Goal: Task Accomplishment & Management: Manage account settings

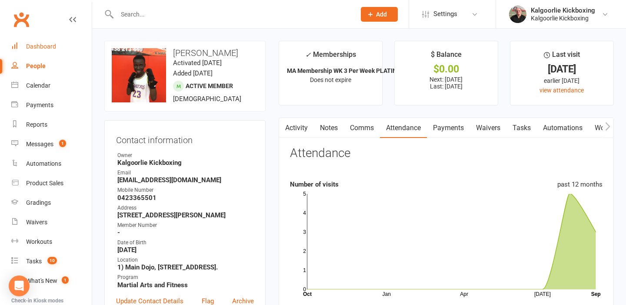
click at [50, 44] on div "Dashboard" at bounding box center [41, 46] width 30 height 7
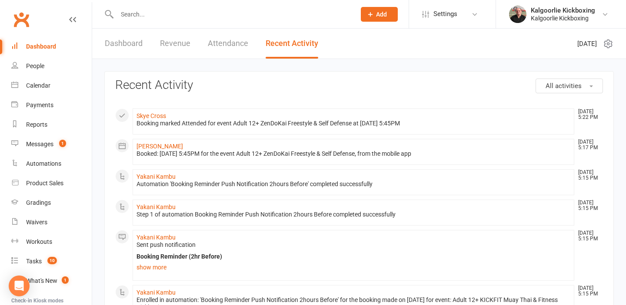
click at [114, 45] on link "Dashboard" at bounding box center [124, 44] width 38 height 30
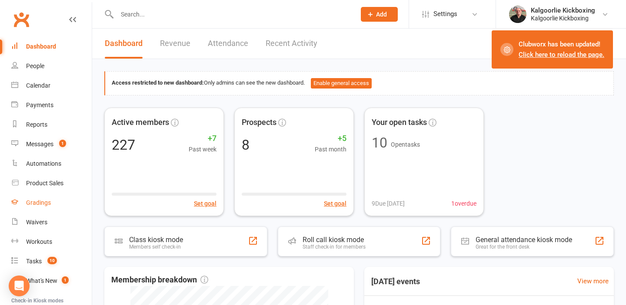
click at [45, 202] on div "Gradings" at bounding box center [38, 202] width 25 height 7
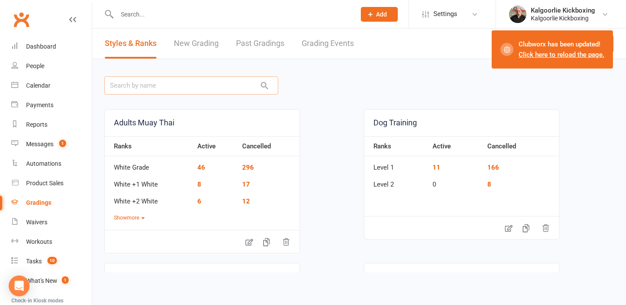
click at [201, 86] on input "text" at bounding box center [191, 85] width 174 height 18
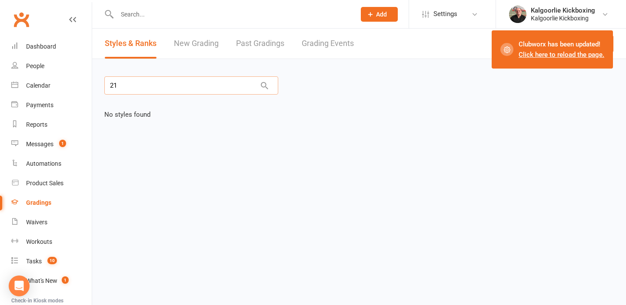
type input "2"
type input "september"
click at [194, 43] on link "New Grading" at bounding box center [196, 44] width 45 height 30
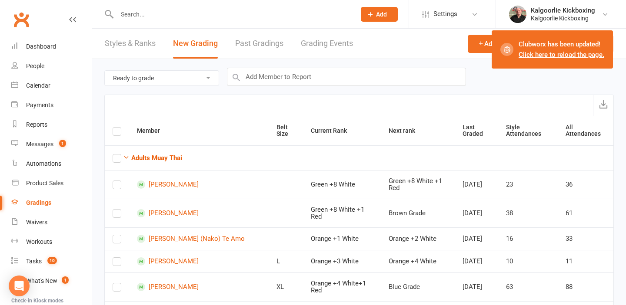
click at [312, 44] on link "Grading Events" at bounding box center [327, 44] width 52 height 30
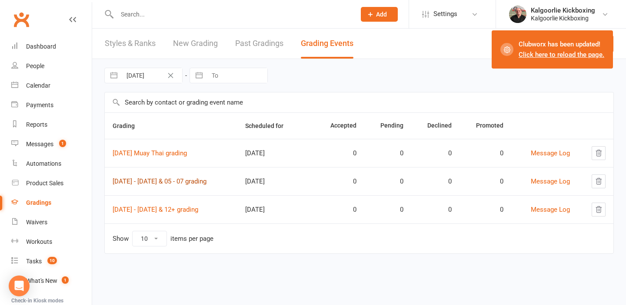
click at [199, 182] on link "21st September 03 - 04 & 05 - 07 grading" at bounding box center [160, 182] width 94 height 8
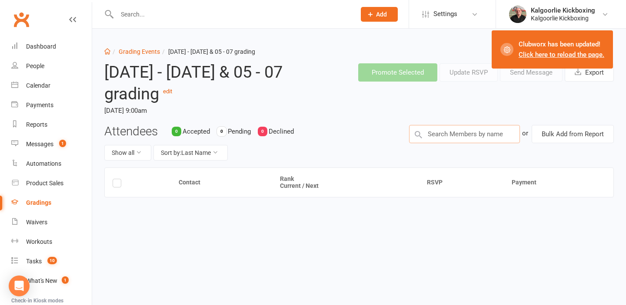
click at [474, 134] on input "text" at bounding box center [464, 134] width 111 height 18
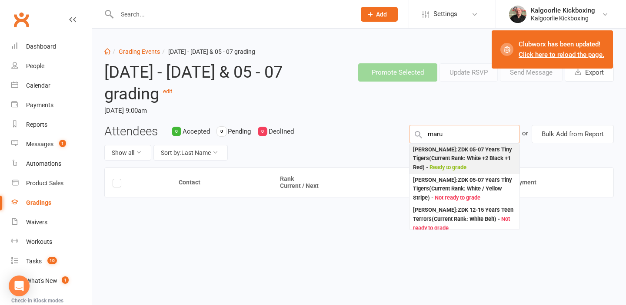
type input "maru"
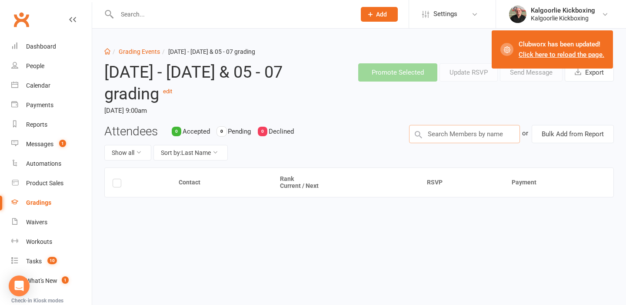
click at [458, 132] on input "text" at bounding box center [464, 134] width 111 height 18
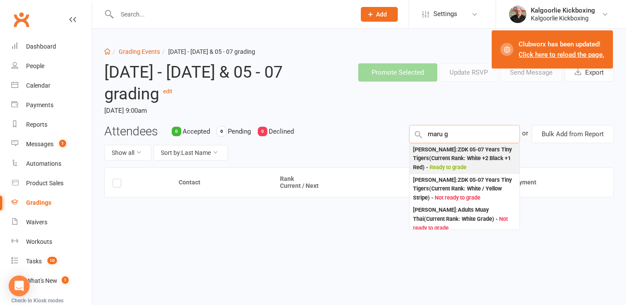
type input "maru g"
click at [451, 146] on div "Maru Goodley : ZDK 05-07 Years Tiny Tigers (Current Rank: White +2 Black +1 Red…" at bounding box center [464, 159] width 103 height 27
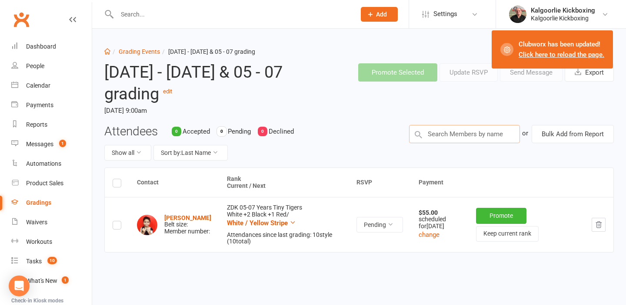
click at [446, 134] on input "text" at bounding box center [464, 134] width 111 height 18
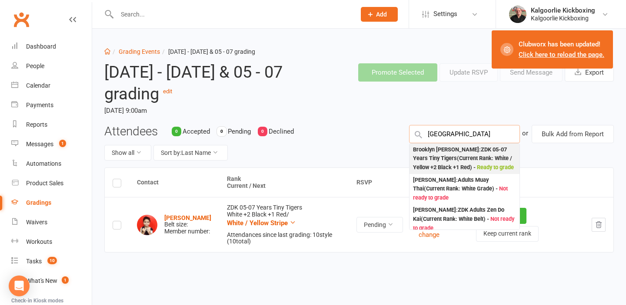
type input "brooklyn"
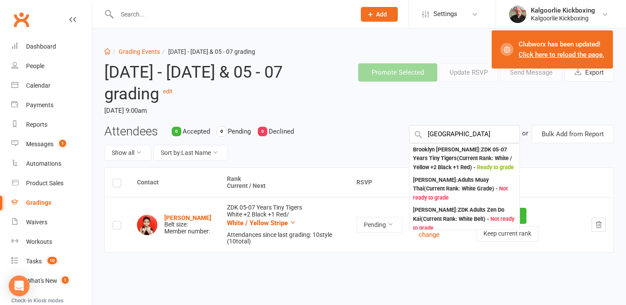
click at [444, 149] on div "Brooklyn Quintrell : ZDK 05-07 Years Tiny Tigers (Current Rank: White / Yellow …" at bounding box center [464, 159] width 103 height 27
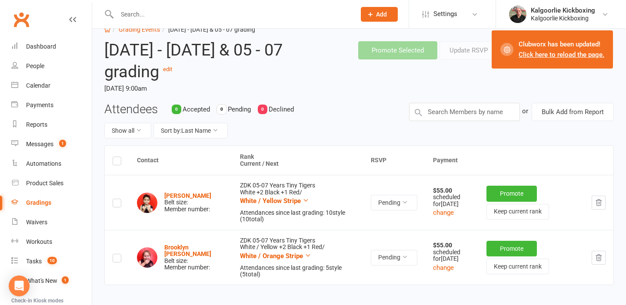
scroll to position [28, 0]
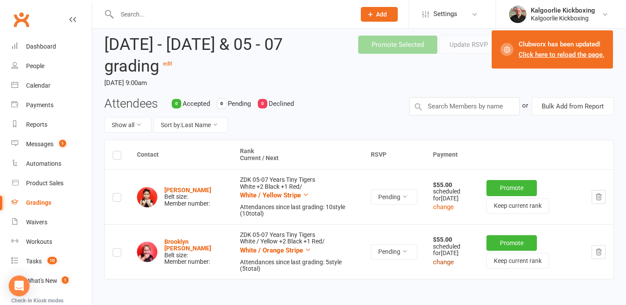
click at [436, 267] on button "change" at bounding box center [443, 262] width 21 height 10
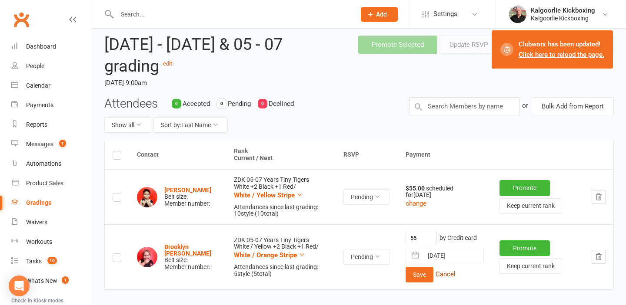
click at [437, 275] on button "Cancel" at bounding box center [445, 274] width 20 height 10
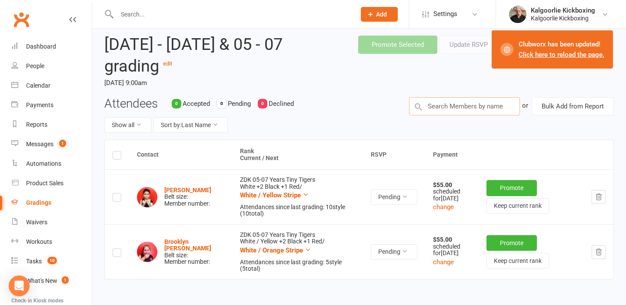
click at [449, 103] on input "text" at bounding box center [464, 106] width 111 height 18
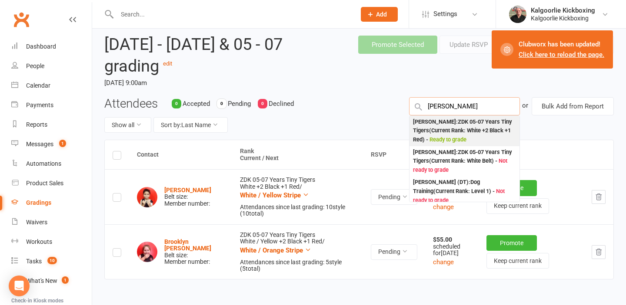
type input "zander"
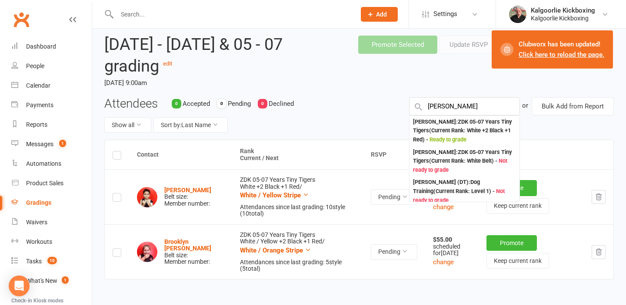
drag, startPoint x: 451, startPoint y: 121, endPoint x: 438, endPoint y: 118, distance: 13.1
click at [444, 119] on div "Zander Van Tonder : ZDK 05-07 Years Tiny Tigers (Current Rank: White +2 Black +…" at bounding box center [464, 131] width 103 height 27
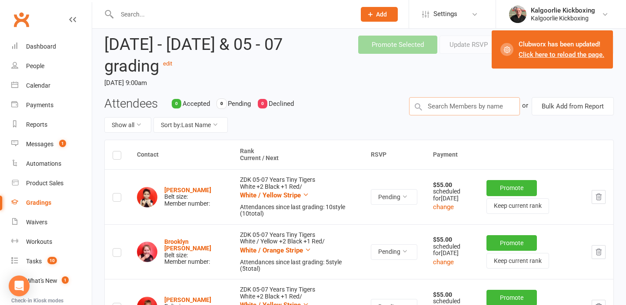
click at [461, 106] on input "text" at bounding box center [464, 106] width 111 height 18
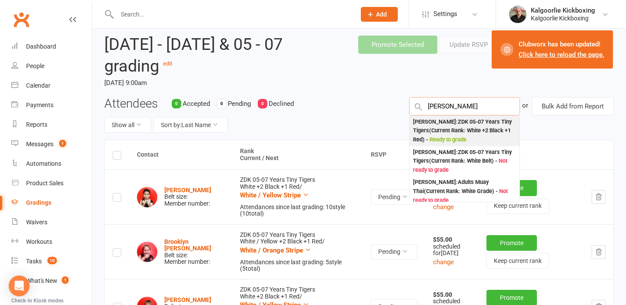
type input "owen van"
click at [454, 123] on div "Owen Van Tonder : ZDK 05-07 Years Tiny Tigers (Current Rank: White +2 Black +1 …" at bounding box center [464, 131] width 103 height 27
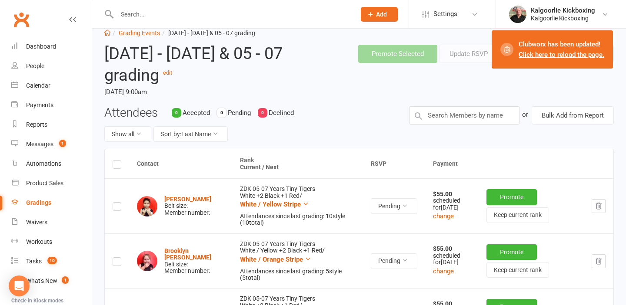
scroll to position [0, 0]
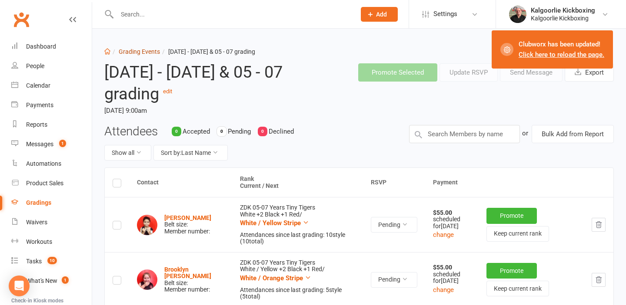
click at [146, 53] on link "Grading Events" at bounding box center [139, 51] width 41 height 7
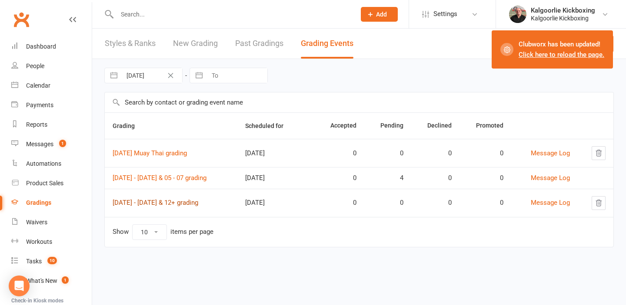
click at [198, 201] on link "21st September 08 - 11 & 12+ grading" at bounding box center [156, 203] width 86 height 8
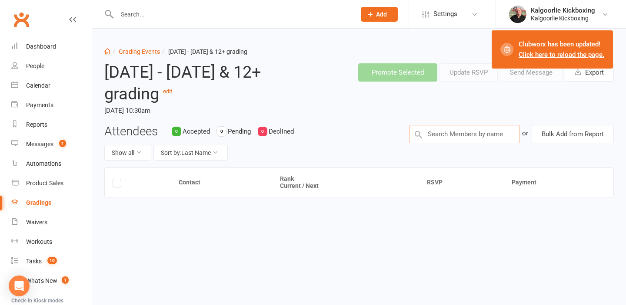
click at [432, 134] on input "text" at bounding box center [464, 134] width 111 height 18
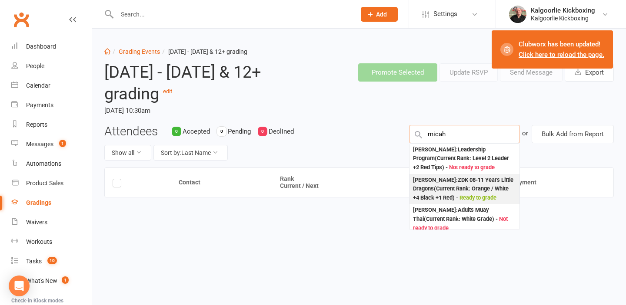
type input "micah"
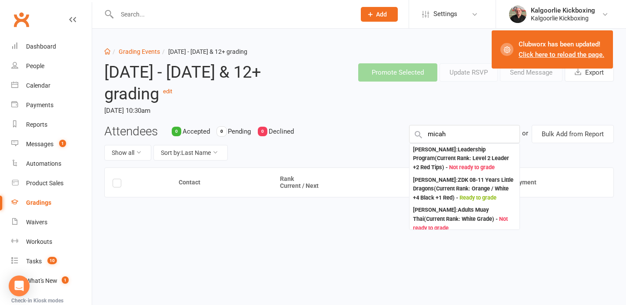
click at [454, 186] on div "Micah Marwick : ZDK 08-11 Years Little Dragons (Current Rank: Orange / White +4…" at bounding box center [464, 189] width 103 height 27
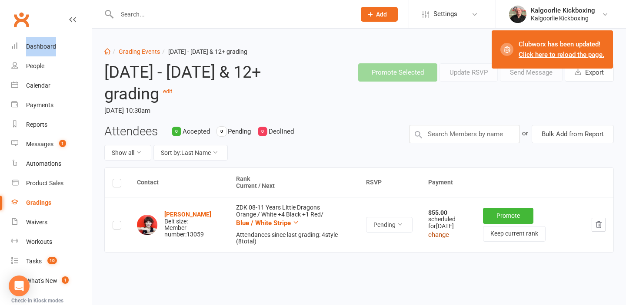
click at [436, 238] on button "change" at bounding box center [438, 235] width 21 height 10
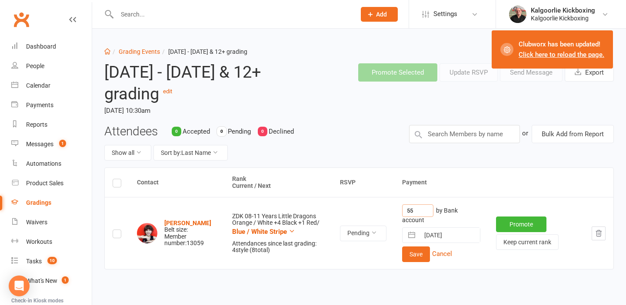
drag, startPoint x: 410, startPoint y: 210, endPoint x: 395, endPoint y: 211, distance: 14.8
click at [396, 211] on td "55 by Bank account 22 Sep 2025 Navigate forward to interact with the calendar a…" at bounding box center [441, 233] width 94 height 72
type input "65"
click at [411, 255] on button "Save" at bounding box center [416, 255] width 28 height 16
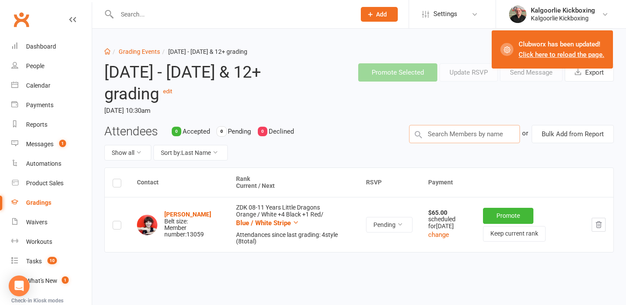
click at [451, 137] on input "text" at bounding box center [464, 134] width 111 height 18
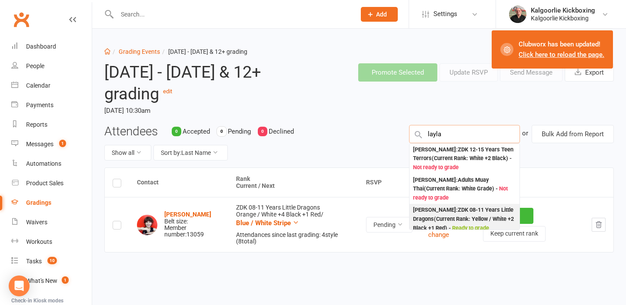
type input "layla"
drag, startPoint x: 441, startPoint y: 215, endPoint x: 430, endPoint y: 210, distance: 11.7
click at [436, 212] on div "Layla Quintrell : ZDK 08-11 Years Little Dragons (Current Rank: Yellow / White …" at bounding box center [464, 219] width 103 height 27
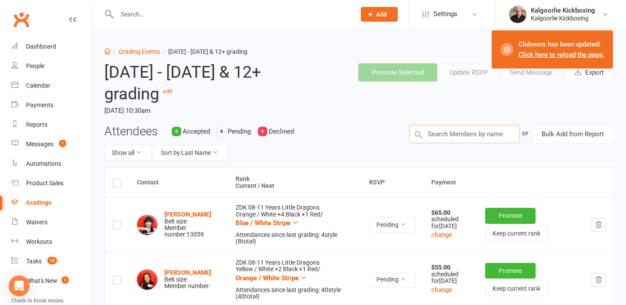
click at [468, 130] on input "text" at bounding box center [464, 134] width 111 height 18
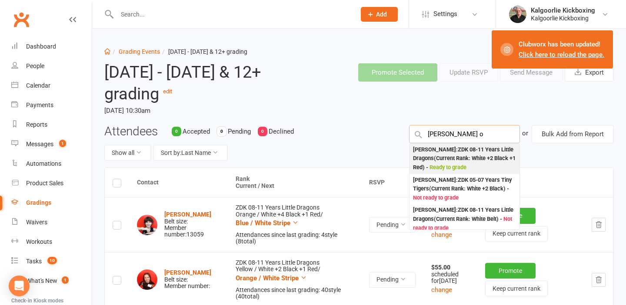
type input "myles o"
click at [450, 154] on div "Myles O’Rourke : ZDK 08-11 Years Little Dragons (Current Rank: White +2 Black +…" at bounding box center [464, 159] width 103 height 27
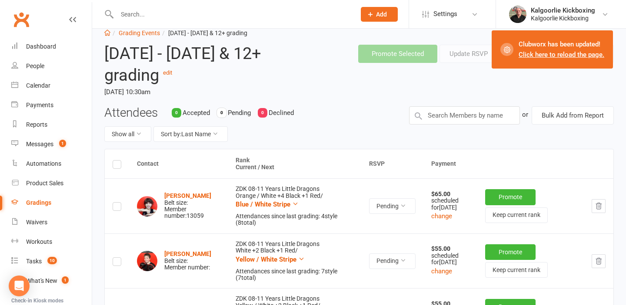
scroll to position [13, 0]
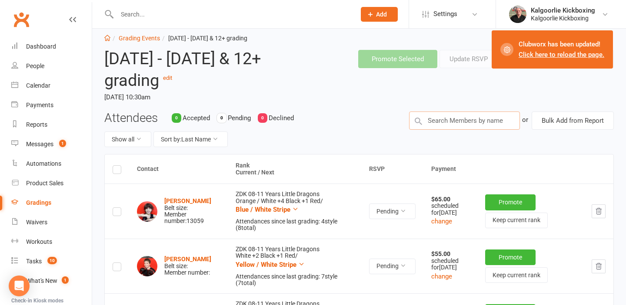
click at [452, 123] on input "text" at bounding box center [464, 121] width 111 height 18
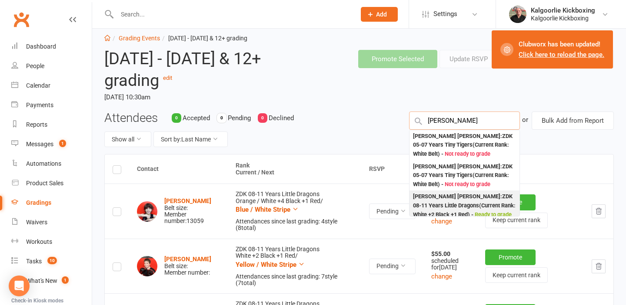
type input "hudson"
click at [454, 198] on div "Hudson O’Rourke : ZDK 08-11 Years Little Dragons (Current Rank: White +2 Black …" at bounding box center [464, 205] width 103 height 27
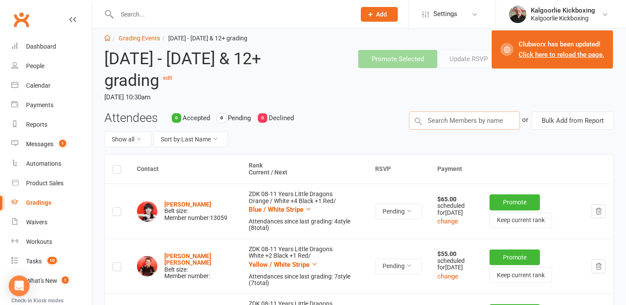
click at [457, 118] on input "text" at bounding box center [464, 121] width 111 height 18
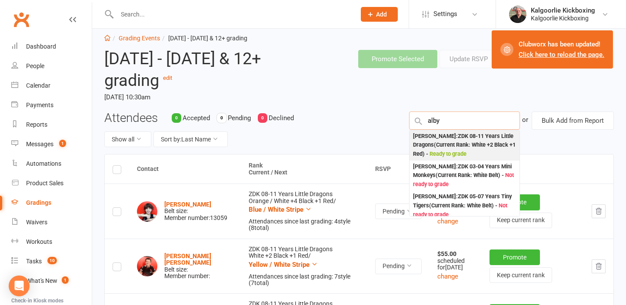
type input "alby"
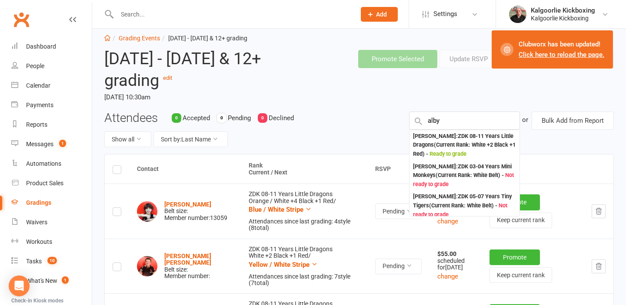
click at [454, 141] on div "Alby Petz : ZDK 08-11 Years Little Dragons (Current Rank: White +2 Black +1 Red…" at bounding box center [464, 145] width 103 height 27
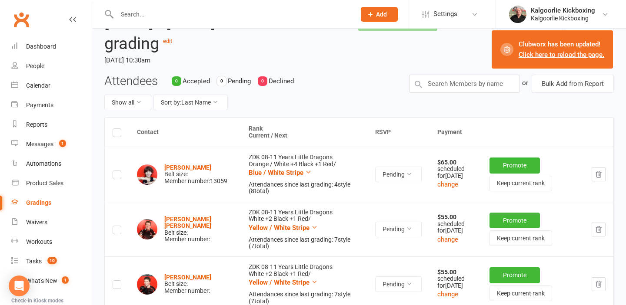
scroll to position [0, 0]
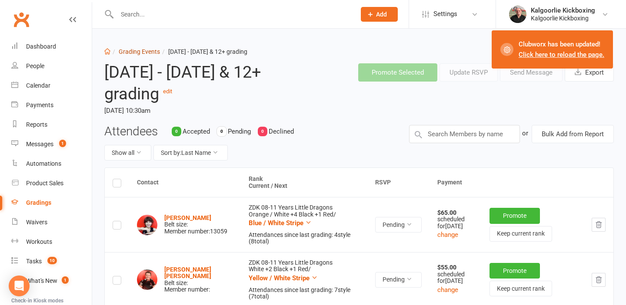
click at [133, 52] on link "Grading Events" at bounding box center [139, 51] width 41 height 7
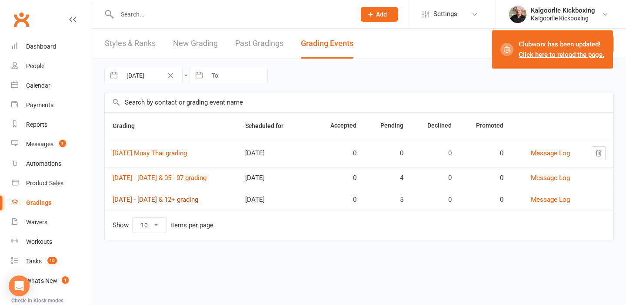
click at [191, 200] on link "21st September 08 - 11 & 12+ grading" at bounding box center [156, 200] width 86 height 8
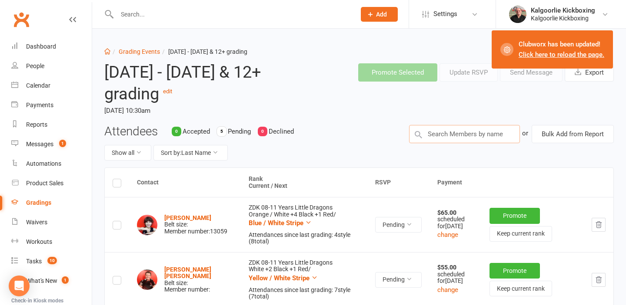
click at [433, 138] on input "text" at bounding box center [464, 134] width 111 height 18
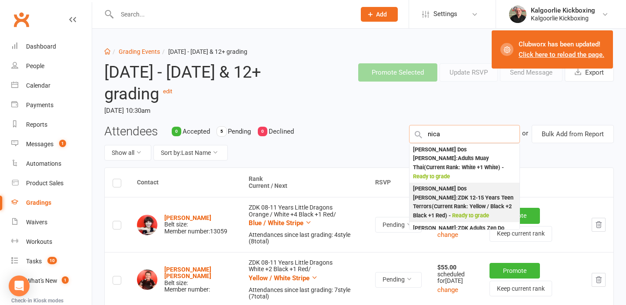
type input "nica"
click at [435, 190] on div "Nica-ann Dos Santos : ZDK 12-15 Years Teen Terrors (Current Rank: Yellow / Blac…" at bounding box center [464, 203] width 103 height 36
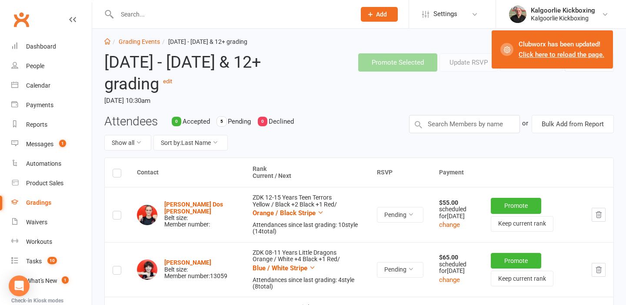
scroll to position [7, 0]
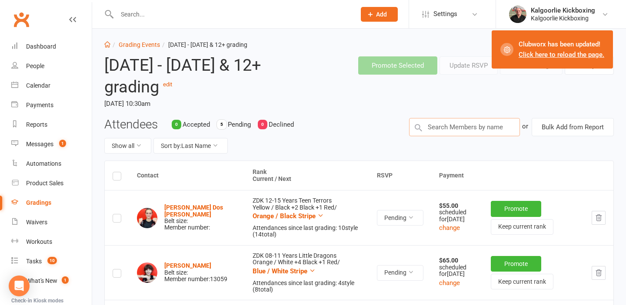
click at [440, 127] on input "text" at bounding box center [464, 127] width 111 height 18
type input "nak"
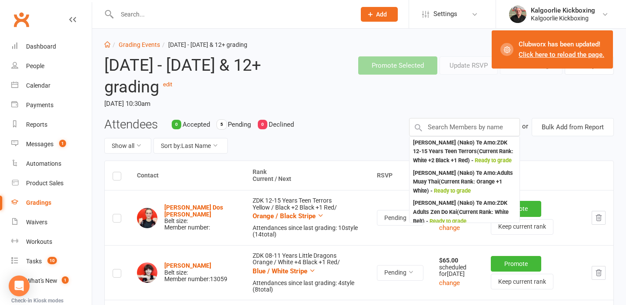
click at [421, 128] on icon at bounding box center [418, 128] width 10 height 10
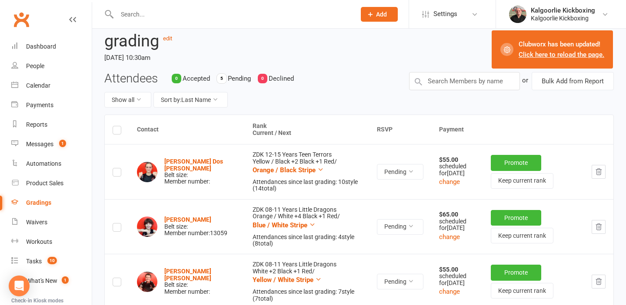
scroll to position [52, 0]
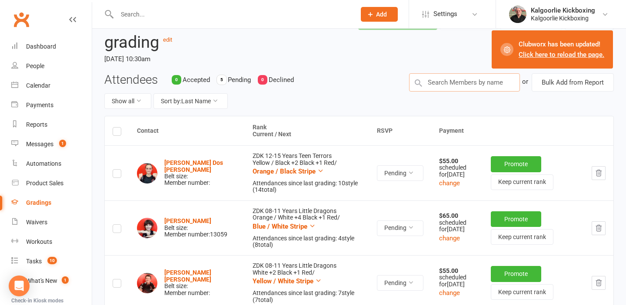
click at [449, 83] on input "text" at bounding box center [464, 82] width 111 height 18
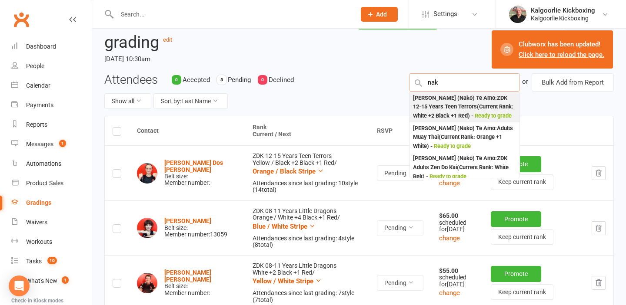
type input "nak"
click at [449, 99] on div "Ngakau (Nako) Te Amo : ZDK 12-15 Years Teen Terrors (Current Rank: White +2 Bla…" at bounding box center [464, 107] width 103 height 27
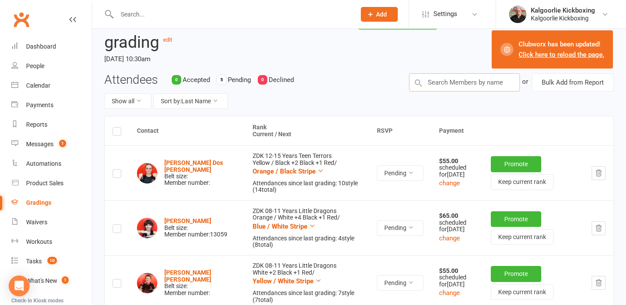
click at [469, 83] on input "text" at bounding box center [464, 82] width 111 height 18
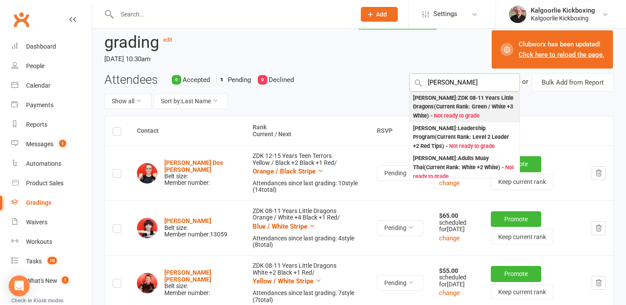
type input "aarish"
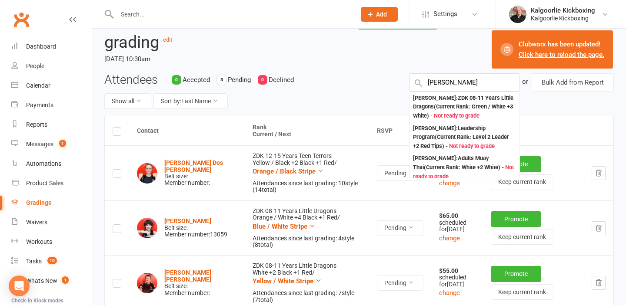
click at [461, 106] on div "Aarish Masood : ZDK 08-11 Years Little Dragons (Current Rank: Green / White +3 …" at bounding box center [464, 107] width 103 height 27
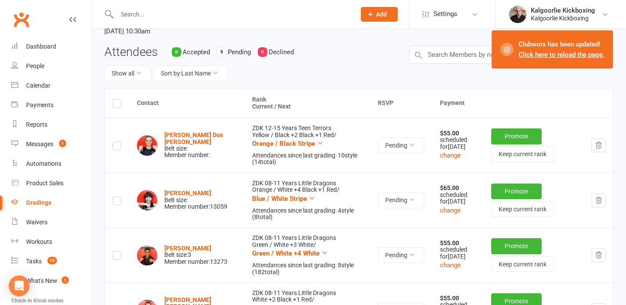
scroll to position [81, 0]
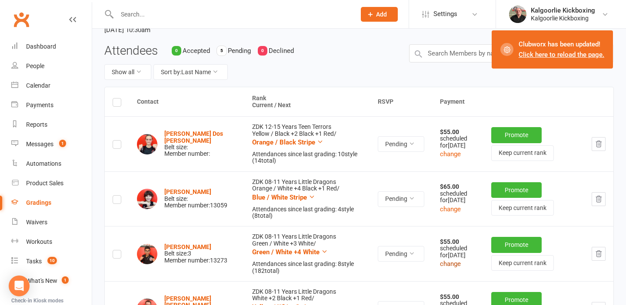
click at [440, 268] on button "change" at bounding box center [450, 264] width 21 height 10
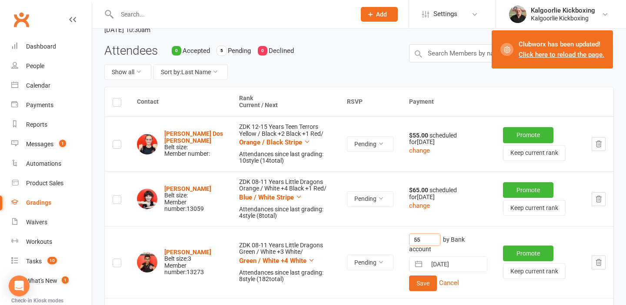
click at [420, 240] on input "55" at bounding box center [424, 240] width 31 height 13
type input "5"
type input "75"
click at [413, 285] on button "Save" at bounding box center [423, 284] width 28 height 16
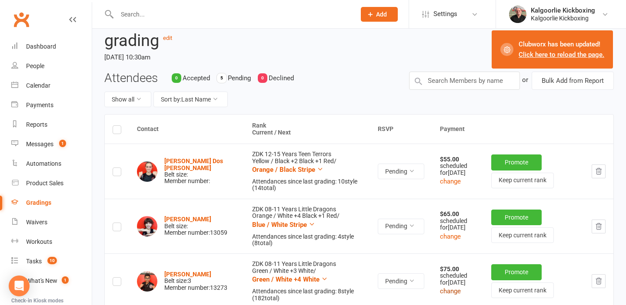
scroll to position [0, 0]
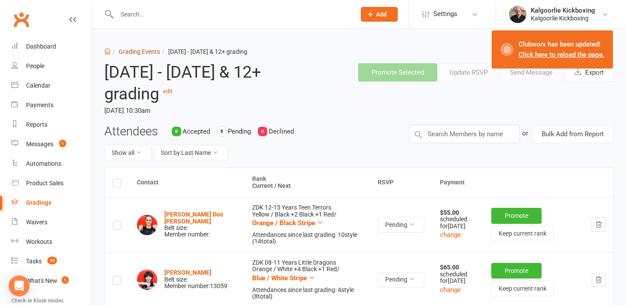
click at [133, 53] on link "Grading Events" at bounding box center [139, 51] width 41 height 7
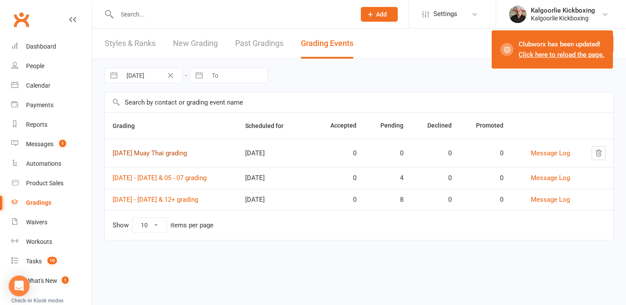
click at [164, 153] on link "19th September Muay Thai grading" at bounding box center [150, 153] width 74 height 8
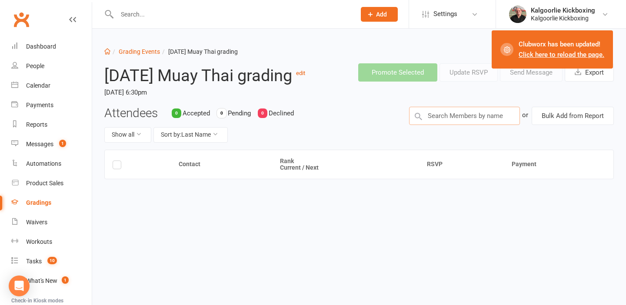
click at [446, 125] on input "text" at bounding box center [464, 116] width 111 height 18
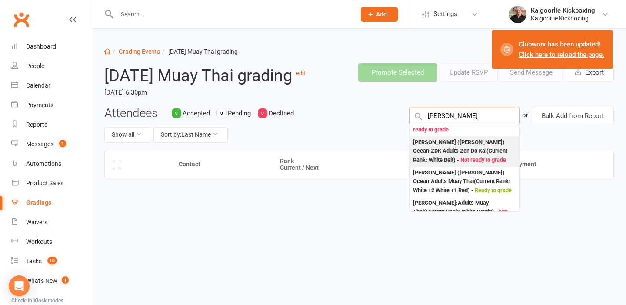
scroll to position [50, 0]
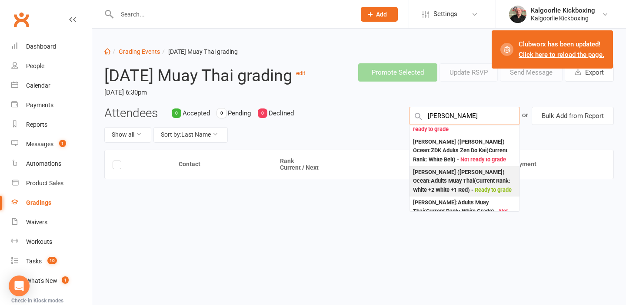
type input "joshua"
click at [452, 195] on div "Joshua (Josh) Ocean : Adults Muay Thai (Current Rank: White +2 White +1 Red ) -…" at bounding box center [464, 181] width 103 height 27
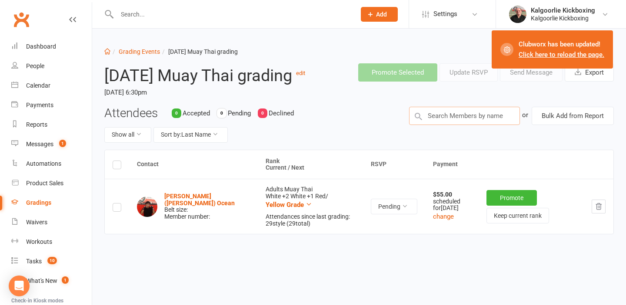
click at [459, 125] on input "text" at bounding box center [464, 116] width 111 height 18
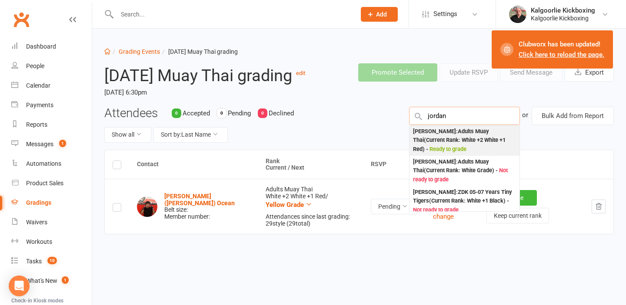
type input "jordan"
click at [458, 150] on div "Jordan Luke : Adults Muay Thai (Current Rank: White +2 White +1 Red ) - Ready t…" at bounding box center [464, 140] width 103 height 27
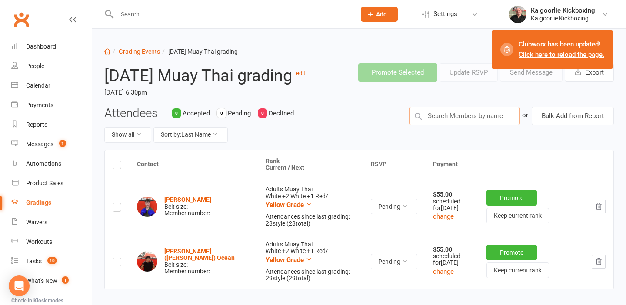
click at [458, 125] on input "text" at bounding box center [464, 116] width 111 height 18
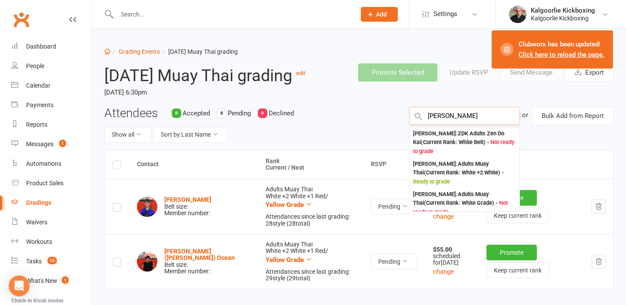
scroll to position [60, 0]
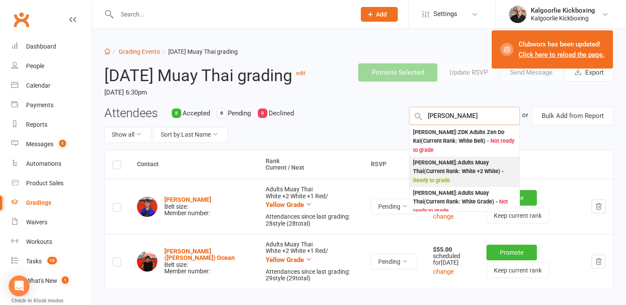
type input "rhys"
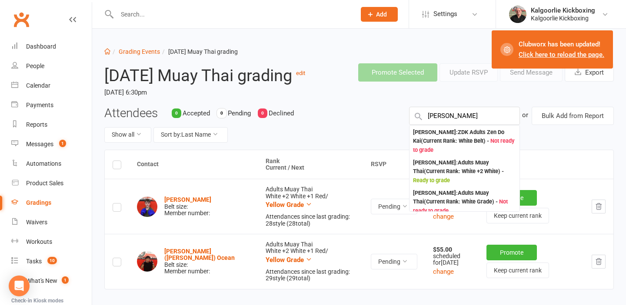
click at [456, 186] on div "Rhysharne Beasley : Adults Muay Thai (Current Rank: White +2 White ) - Ready to…" at bounding box center [464, 172] width 103 height 27
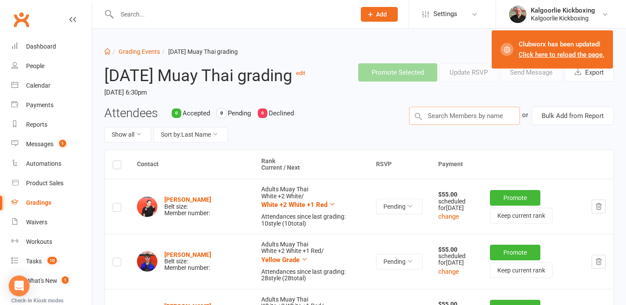
click at [472, 125] on input "text" at bounding box center [464, 116] width 111 height 18
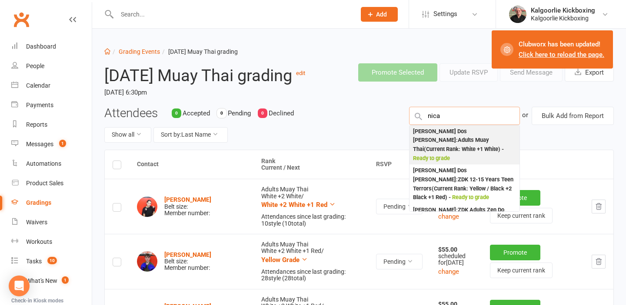
type input "nica"
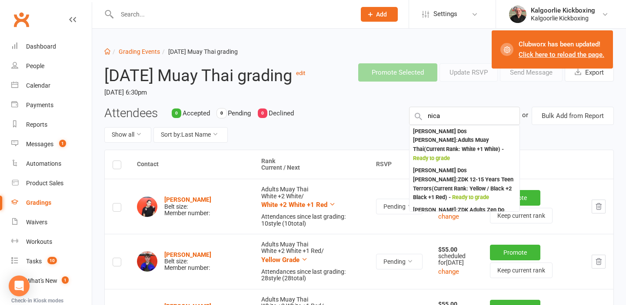
click at [472, 155] on div "Nica-ann Dos Santos : Adults Muay Thai (Current Rank: White +1 White ) - Ready …" at bounding box center [464, 145] width 103 height 36
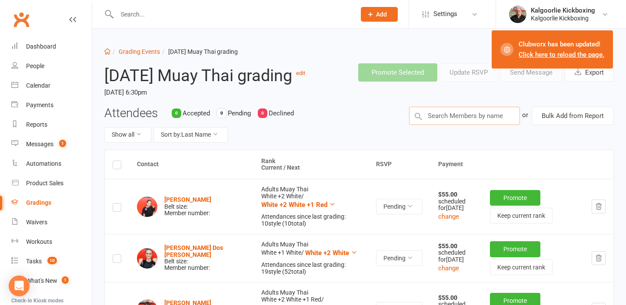
click at [470, 125] on input "text" at bounding box center [464, 116] width 111 height 18
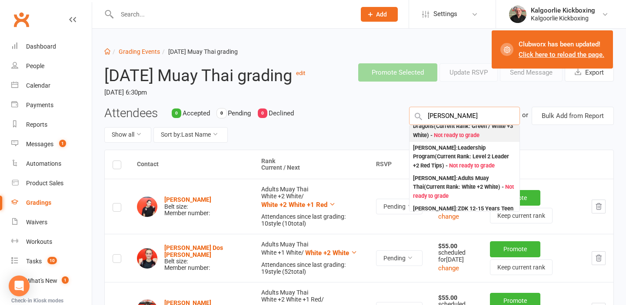
scroll to position [16, 0]
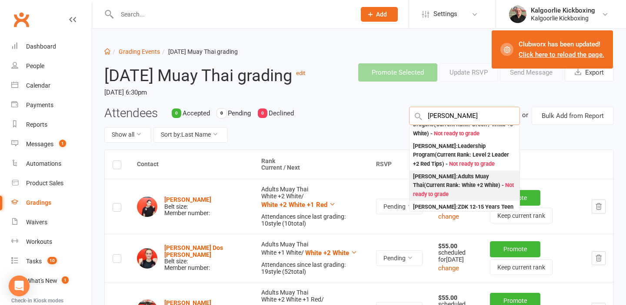
type input "aarish"
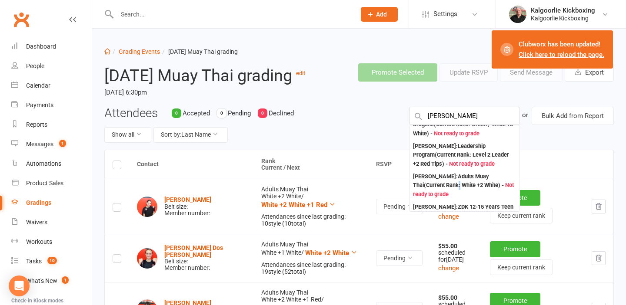
click at [446, 199] on div "Aarish Masood : Adults Muay Thai (Current Rank: White +2 White ) - Not ready to…" at bounding box center [464, 185] width 103 height 27
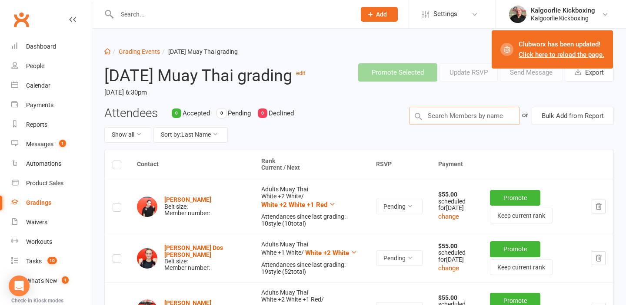
click at [447, 125] on input "text" at bounding box center [464, 116] width 111 height 18
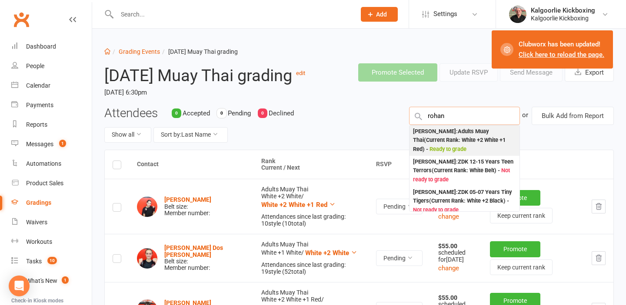
type input "rohan"
click at [444, 153] on div "Rohan Ciruelos : Adults Muay Thai (Current Rank: White +2 White +1 Red ) - Read…" at bounding box center [464, 140] width 103 height 27
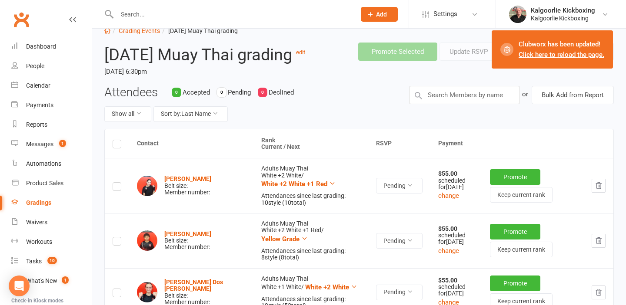
scroll to position [30, 0]
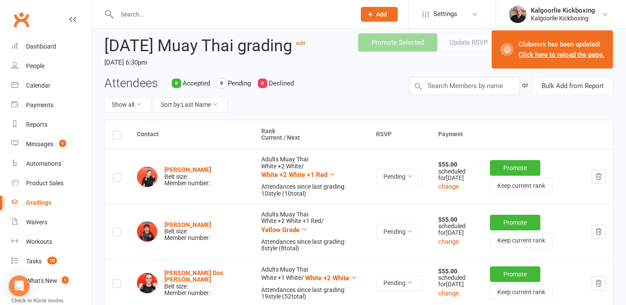
click at [182, 13] on input "text" at bounding box center [231, 14] width 235 height 12
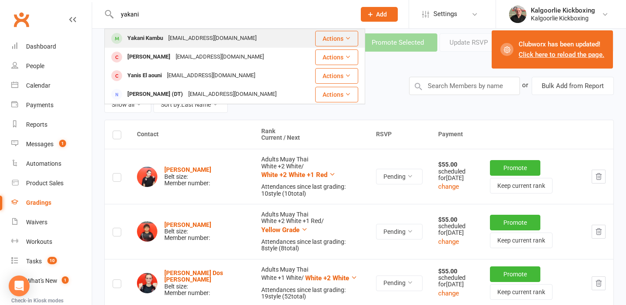
type input "yakani"
click at [148, 36] on div "Yakani Kambu" at bounding box center [145, 38] width 41 height 13
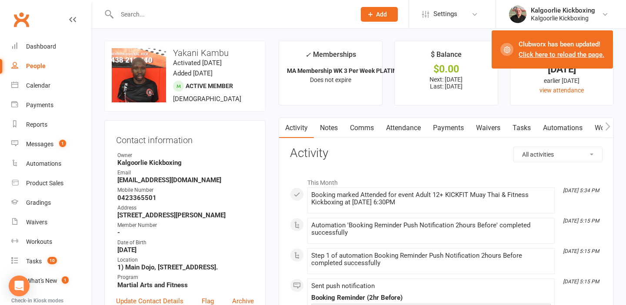
click at [400, 128] on link "Attendance" at bounding box center [403, 128] width 47 height 20
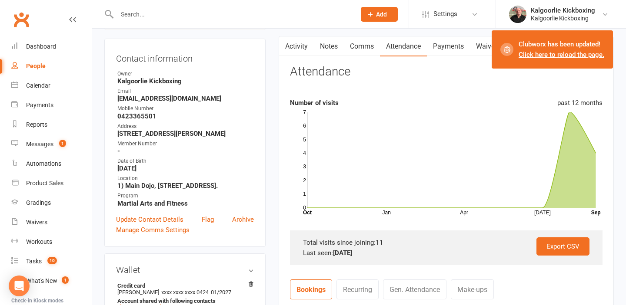
scroll to position [109, 0]
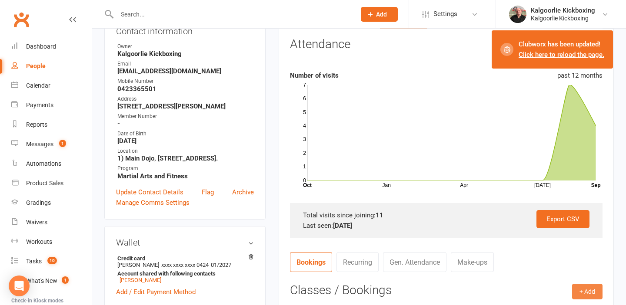
click at [589, 289] on button "+ Add" at bounding box center [587, 292] width 30 height 16
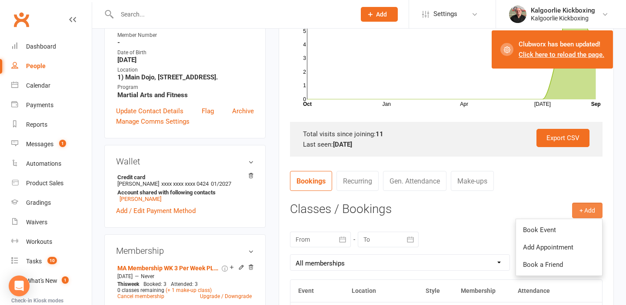
scroll to position [195, 0]
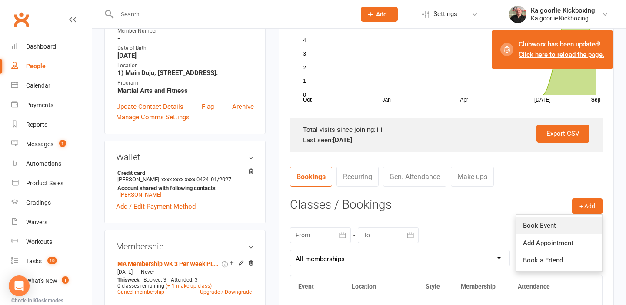
click at [541, 222] on link "Book Event" at bounding box center [559, 225] width 86 height 17
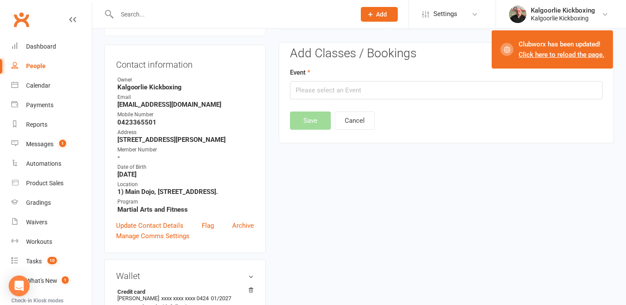
scroll to position [74, 0]
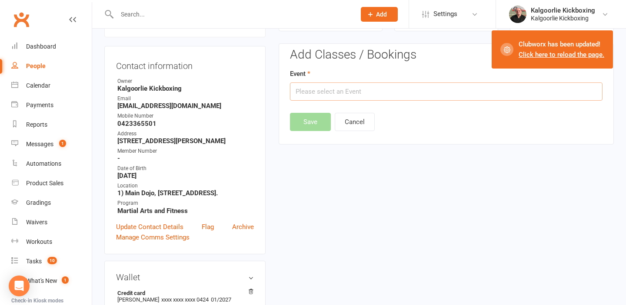
click at [394, 92] on input "text" at bounding box center [446, 92] width 312 height 18
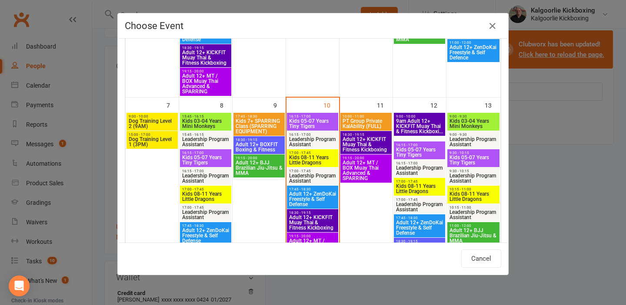
scroll to position [233, 0]
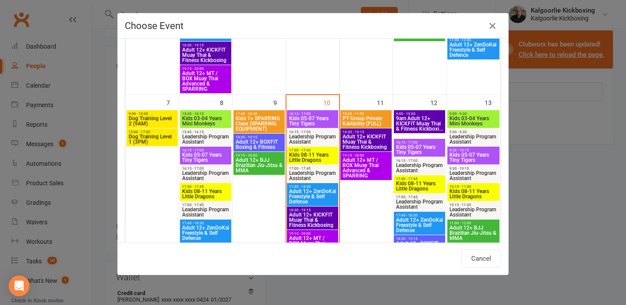
click at [308, 192] on span "Adult 12+ ZenDoKai Freestyle & Self Defense" at bounding box center [313, 197] width 48 height 16
type input "Adult 12+ ZenDoKai Freestyle & Self Defense - Sep 10, 2025 5:45:00 PM"
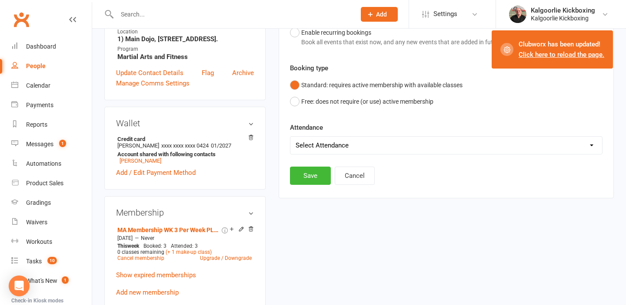
scroll to position [256, 0]
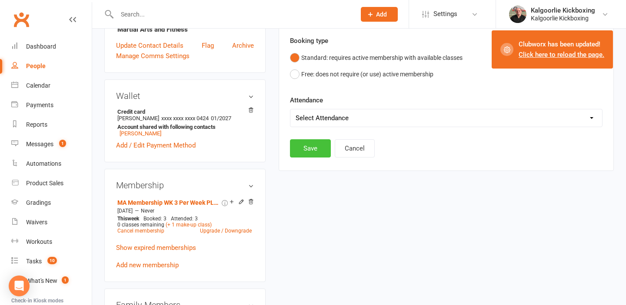
click at [306, 145] on button "Save" at bounding box center [310, 148] width 41 height 18
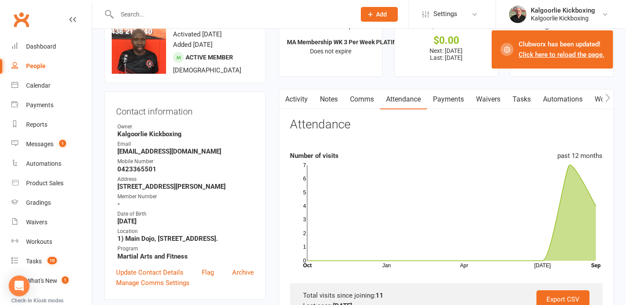
scroll to position [0, 0]
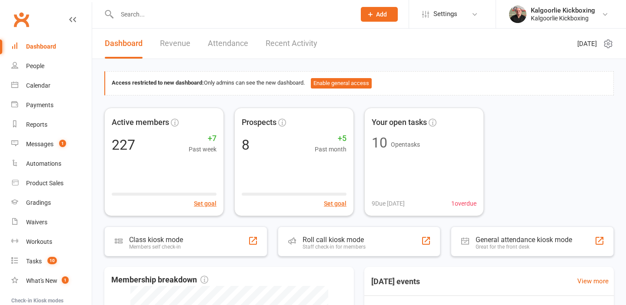
click at [207, 12] on input "text" at bounding box center [231, 14] width 235 height 12
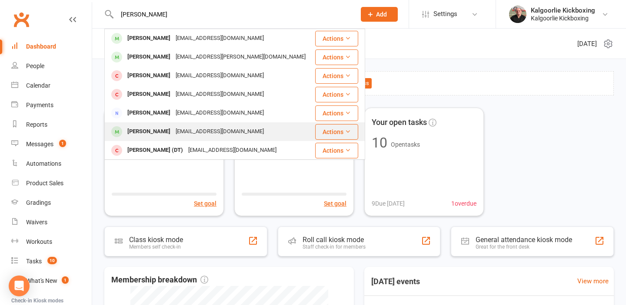
type input "tyler"
click at [194, 129] on div "jayde.wilyman@outlook.com" at bounding box center [219, 132] width 93 height 13
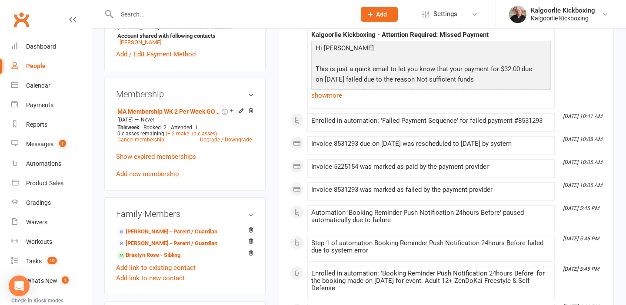
scroll to position [348, 0]
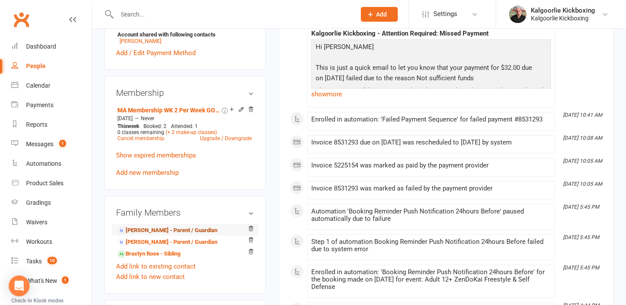
click at [139, 230] on link "Jayde Felesina - Parent / Guardian" at bounding box center [167, 230] width 100 height 9
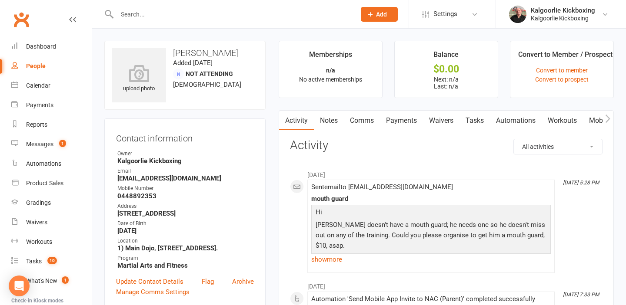
click at [178, 10] on input "text" at bounding box center [231, 14] width 235 height 12
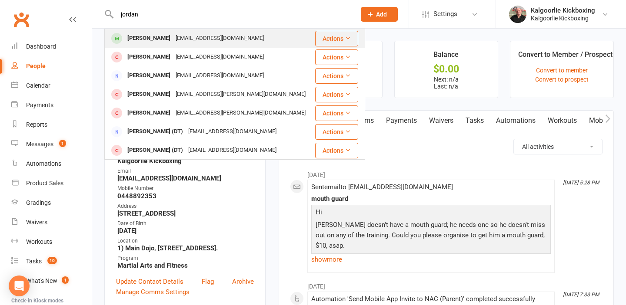
type input "jordan"
click at [173, 36] on div "[EMAIL_ADDRESS][DOMAIN_NAME]" at bounding box center [219, 38] width 93 height 13
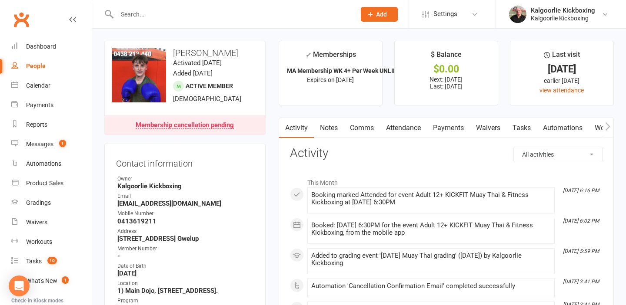
click at [440, 129] on link "Payments" at bounding box center [448, 128] width 43 height 20
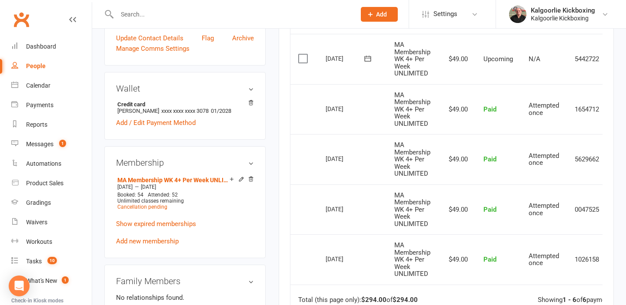
scroll to position [285, 0]
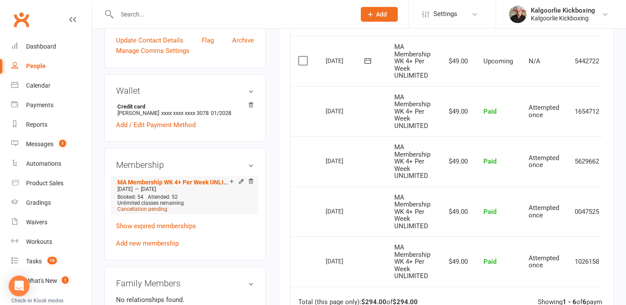
click at [154, 211] on span "Cancellation pending" at bounding box center [142, 209] width 50 height 6
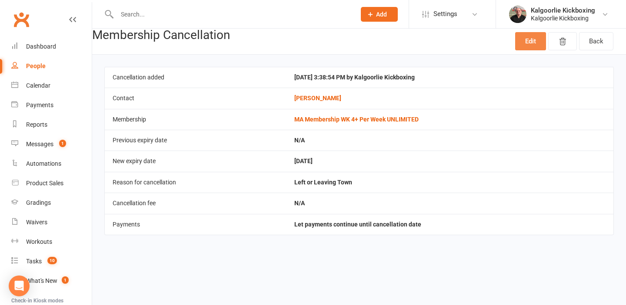
click at [531, 42] on link "Edit" at bounding box center [530, 41] width 31 height 18
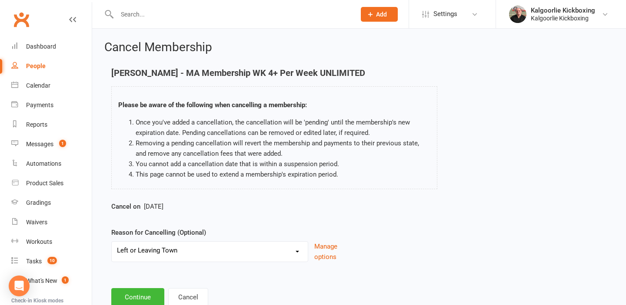
scroll to position [28, 0]
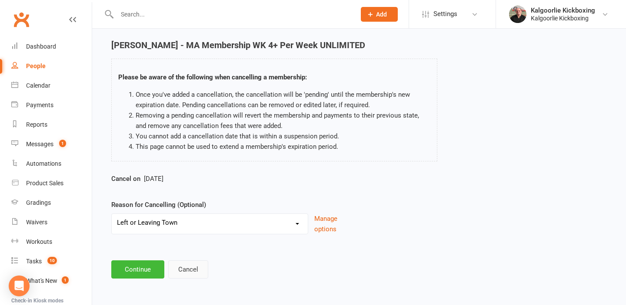
click at [190, 272] on button "Cancel" at bounding box center [188, 270] width 40 height 18
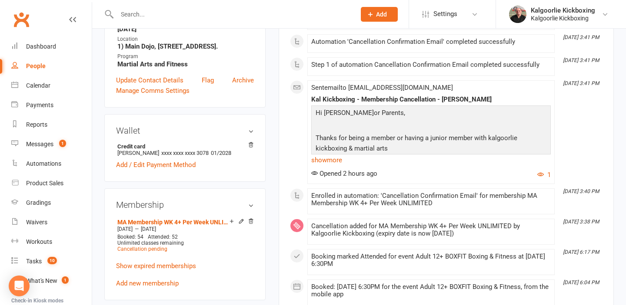
scroll to position [243, 0]
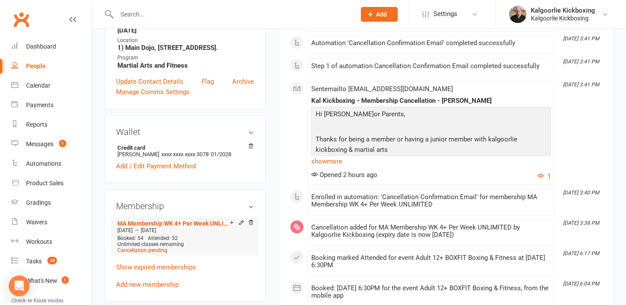
click at [143, 251] on span "Cancellation pending" at bounding box center [142, 251] width 50 height 6
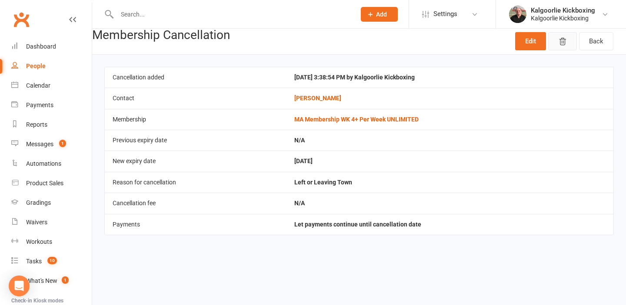
click at [562, 42] on icon "button" at bounding box center [562, 41] width 9 height 9
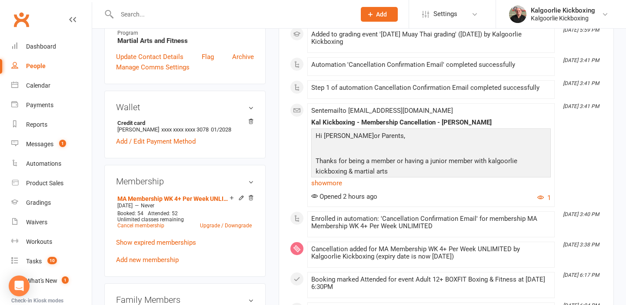
scroll to position [242, 0]
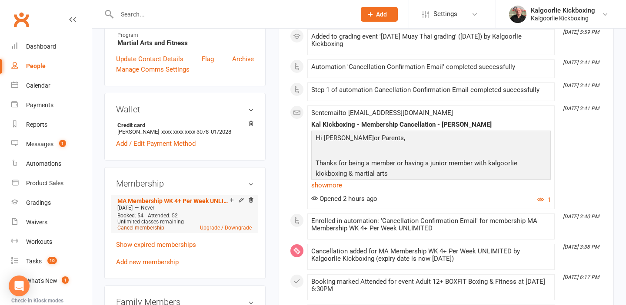
click at [143, 229] on link "Cancel membership" at bounding box center [140, 228] width 47 height 6
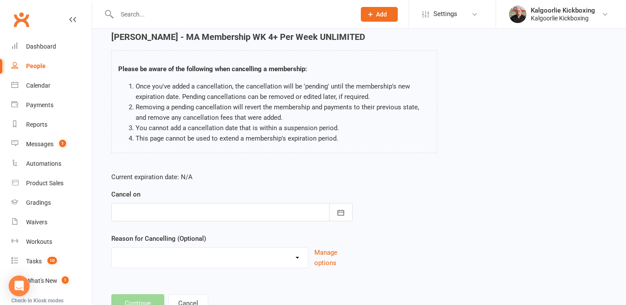
scroll to position [51, 0]
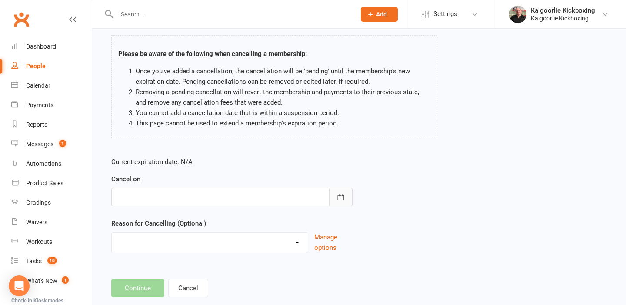
click at [339, 198] on icon "button" at bounding box center [340, 197] width 9 height 9
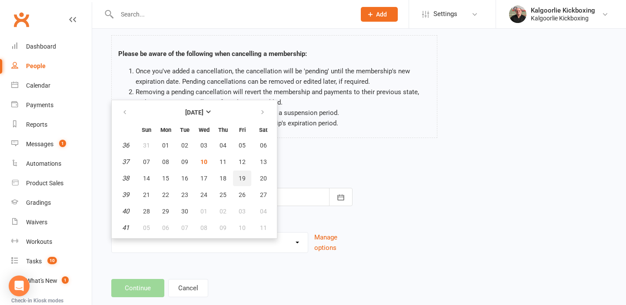
click at [243, 181] on span "19" at bounding box center [242, 178] width 7 height 7
type input "19 Sep 2025"
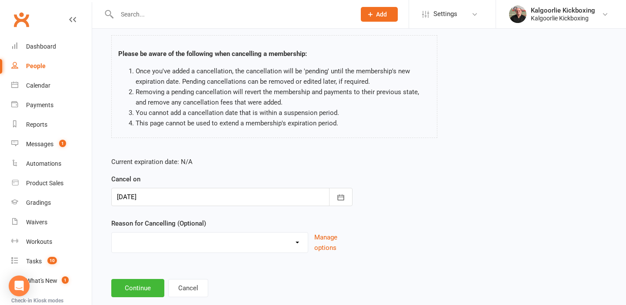
click at [149, 247] on select "Change of Membership Did not enjoy intro lesson Excessive default payments Fami…" at bounding box center [210, 241] width 196 height 17
select select "7"
click at [112, 233] on select "Change of Membership Did not enjoy intro lesson Excessive default payments Fami…" at bounding box center [210, 241] width 196 height 17
click at [139, 288] on button "Continue" at bounding box center [137, 288] width 53 height 18
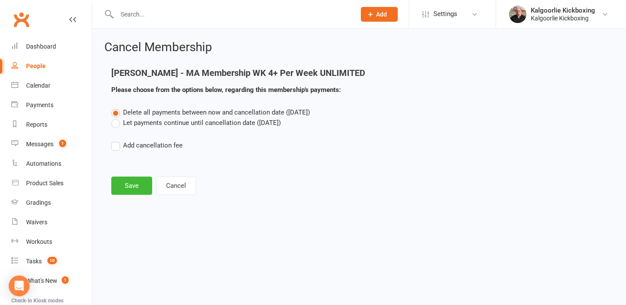
scroll to position [0, 0]
click at [118, 123] on label "Let payments continue until cancellation date (Sep 19, 2025)" at bounding box center [195, 123] width 169 height 10
click at [117, 118] on input "Let payments continue until cancellation date (Sep 19, 2025)" at bounding box center [114, 118] width 6 height 0
click at [129, 183] on button "Save" at bounding box center [131, 186] width 41 height 18
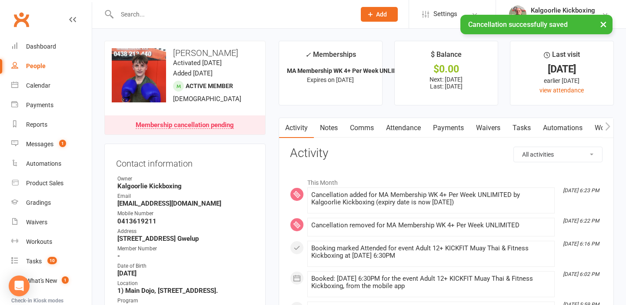
click at [451, 129] on link "Payments" at bounding box center [448, 128] width 43 height 20
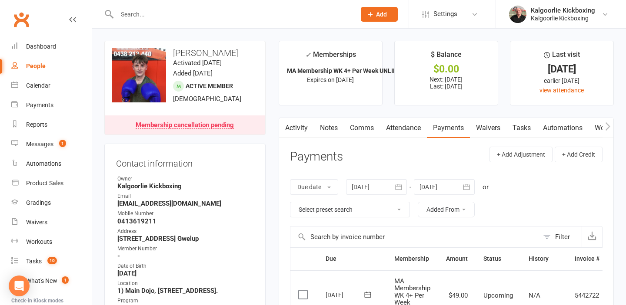
click at [293, 127] on link "Activity" at bounding box center [296, 128] width 35 height 20
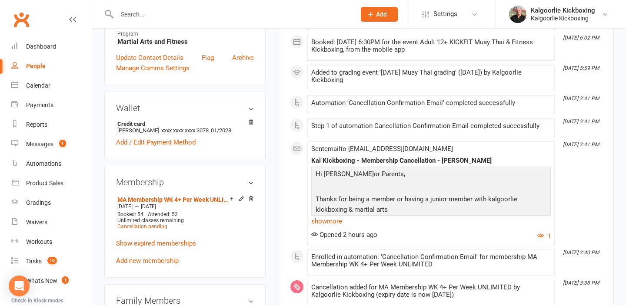
scroll to position [269, 0]
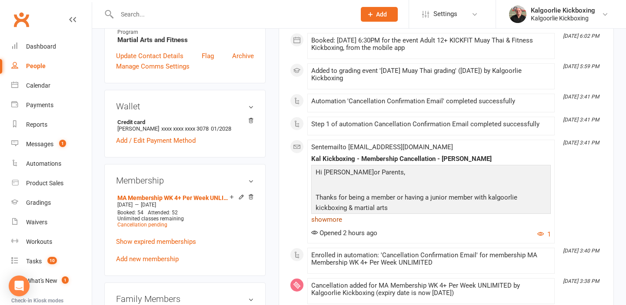
click at [334, 219] on link "show more" at bounding box center [430, 220] width 239 height 12
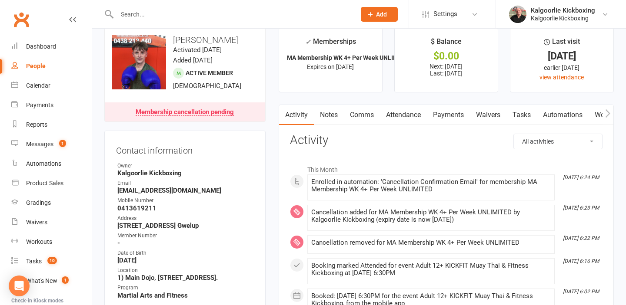
scroll to position [11, 0]
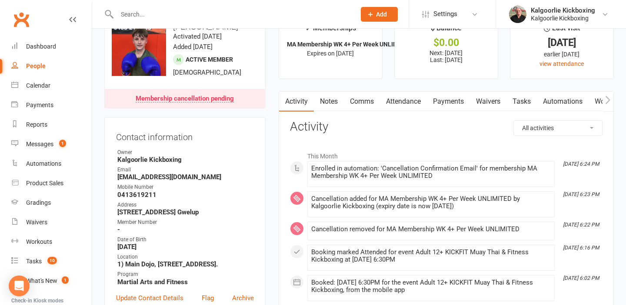
scroll to position [23, 0]
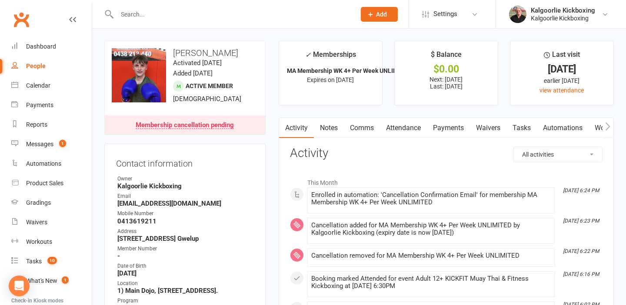
click at [441, 125] on link "Payments" at bounding box center [448, 128] width 43 height 20
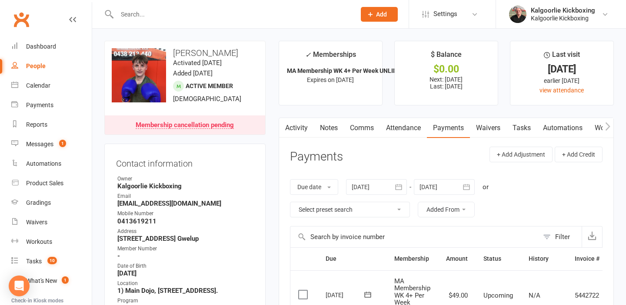
click at [303, 127] on link "Activity" at bounding box center [296, 128] width 35 height 20
